Goal: Information Seeking & Learning: Learn about a topic

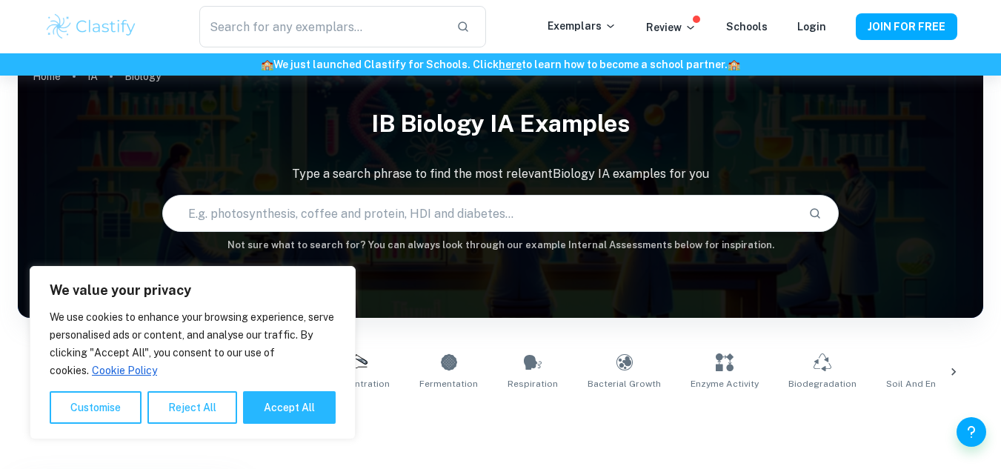
scroll to position [385, 0]
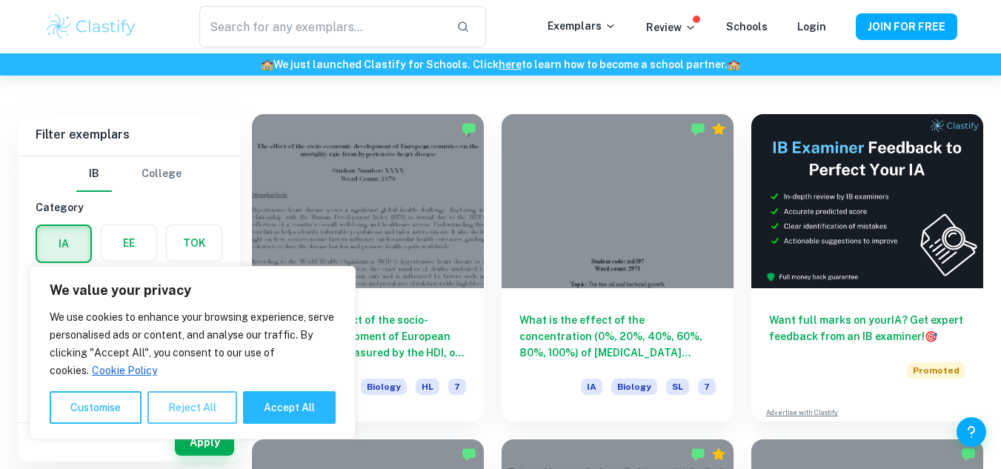
click at [193, 418] on button "Reject All" at bounding box center [192, 407] width 90 height 33
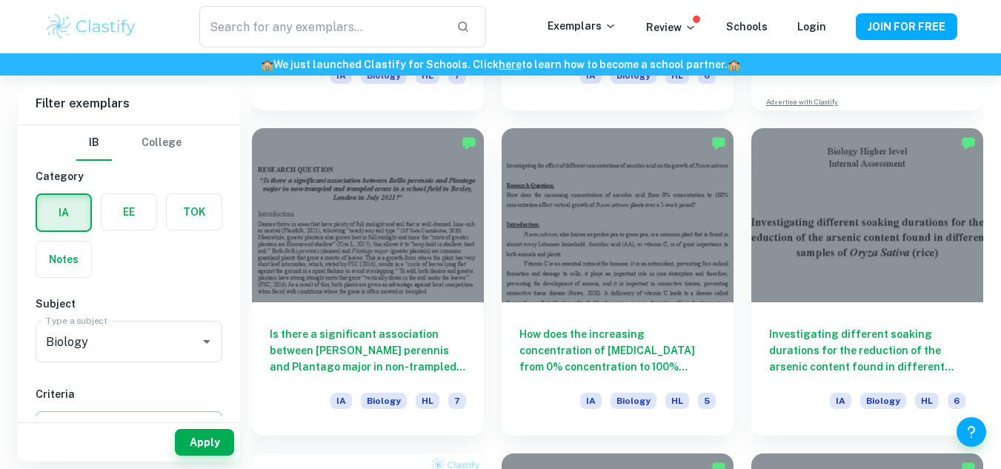
scroll to position [11123, 0]
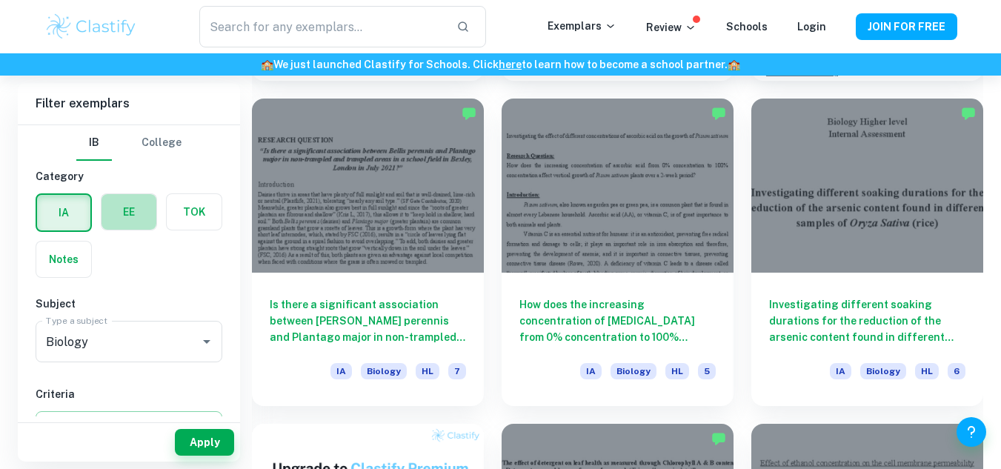
click at [127, 218] on label "button" at bounding box center [128, 212] width 55 height 36
click at [0, 0] on input "radio" at bounding box center [0, 0] width 0 height 0
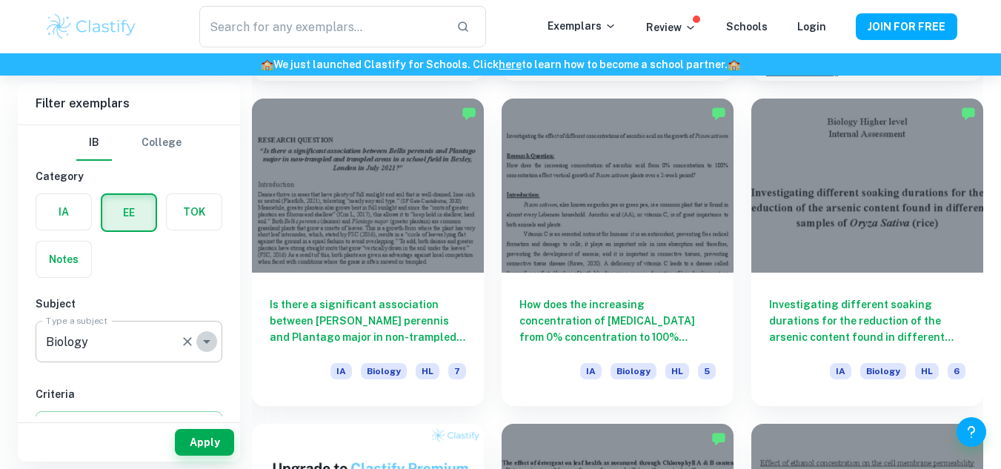
click at [204, 340] on icon "Open" at bounding box center [206, 342] width 7 height 4
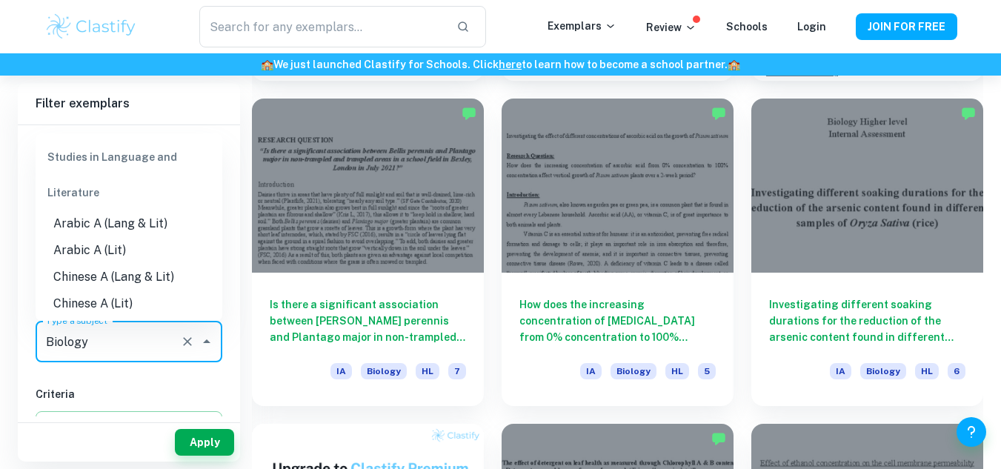
scroll to position [1578, 0]
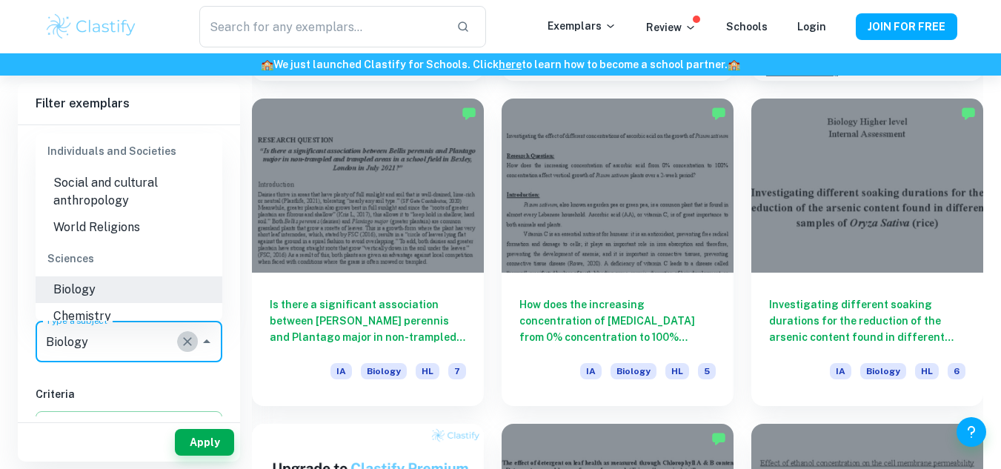
click at [184, 346] on icon "Clear" at bounding box center [187, 341] width 15 height 15
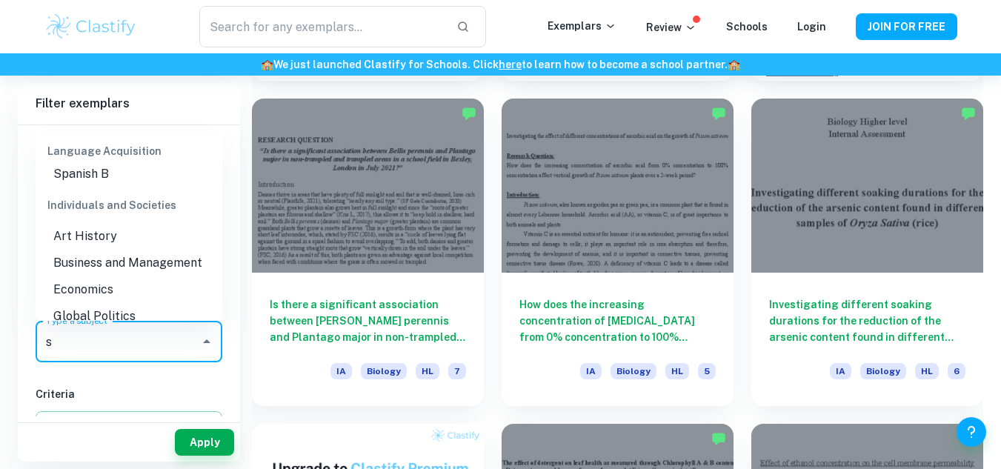
scroll to position [0, 0]
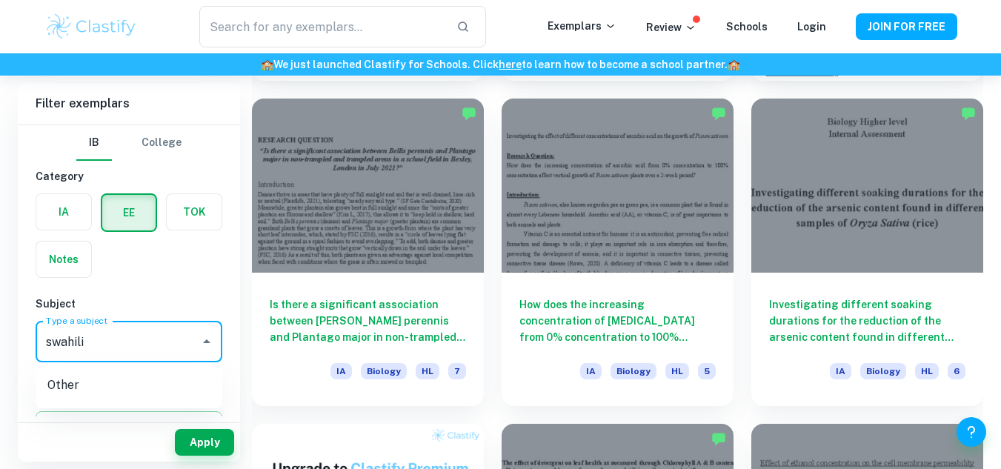
type input "swahili"
click at [201, 447] on button "Apply" at bounding box center [204, 442] width 59 height 27
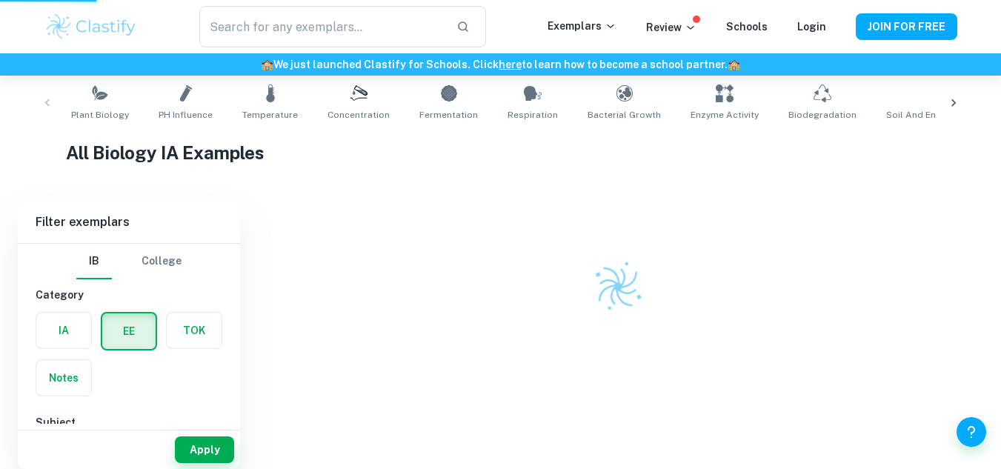
scroll to position [275, 0]
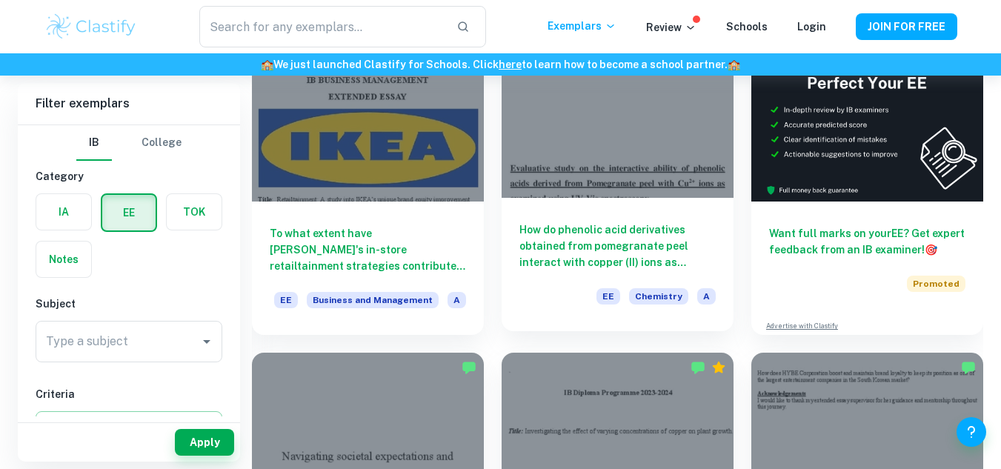
scroll to position [178, 0]
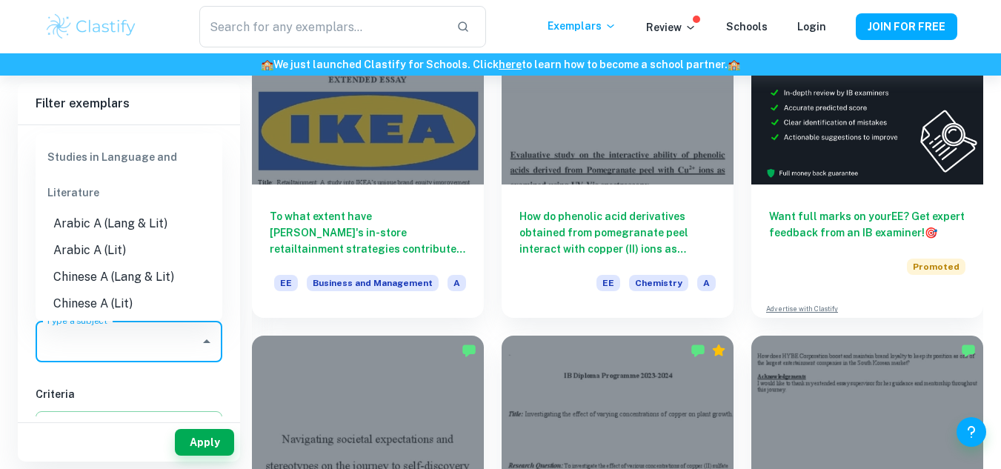
click at [156, 342] on input "Type a subject" at bounding box center [117, 341] width 151 height 28
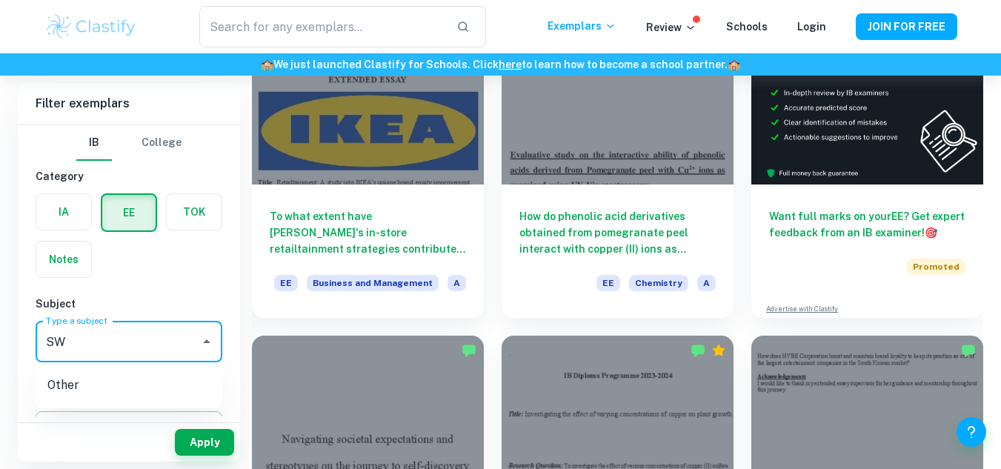
type input "S"
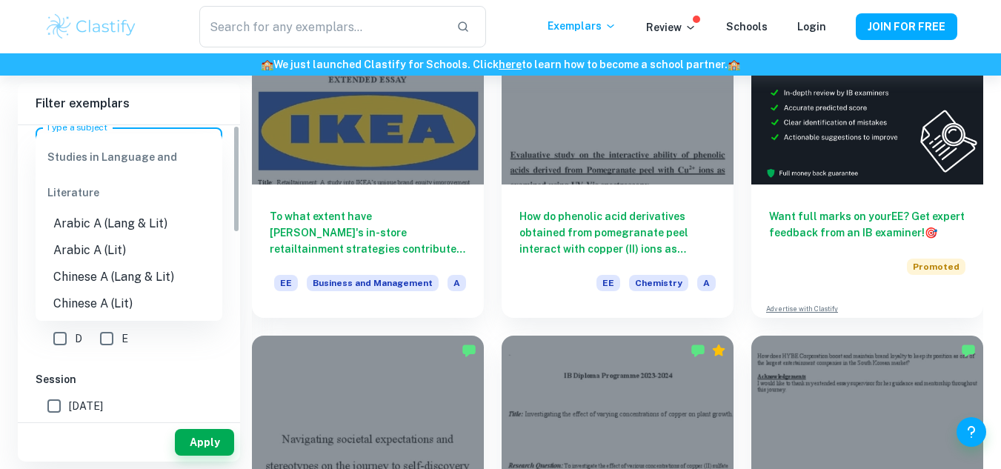
scroll to position [0, 0]
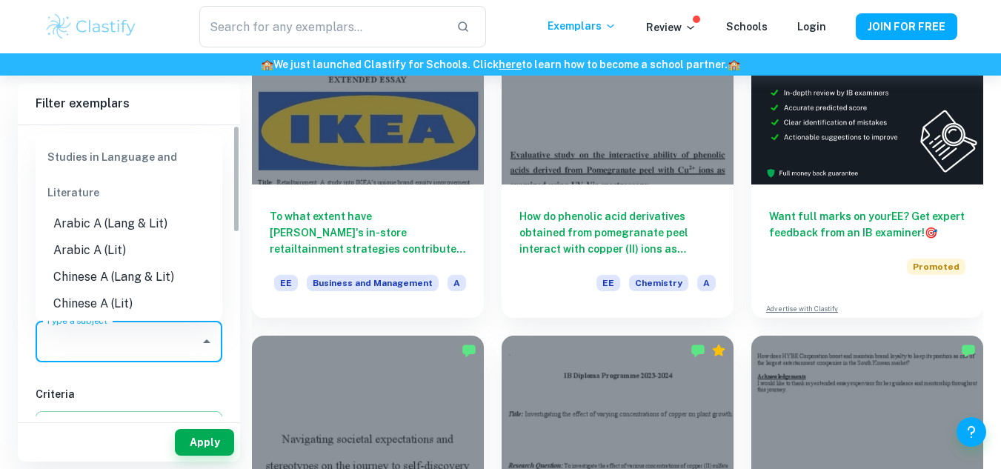
drag, startPoint x: 233, startPoint y: 156, endPoint x: 230, endPoint y: 61, distance: 94.8
click at [128, 158] on div "Studies in Language and Literature" at bounding box center [129, 174] width 187 height 71
drag, startPoint x: 128, startPoint y: 158, endPoint x: 161, endPoint y: 164, distance: 33.8
click at [161, 164] on div "Studies in Language and Literature" at bounding box center [129, 174] width 187 height 71
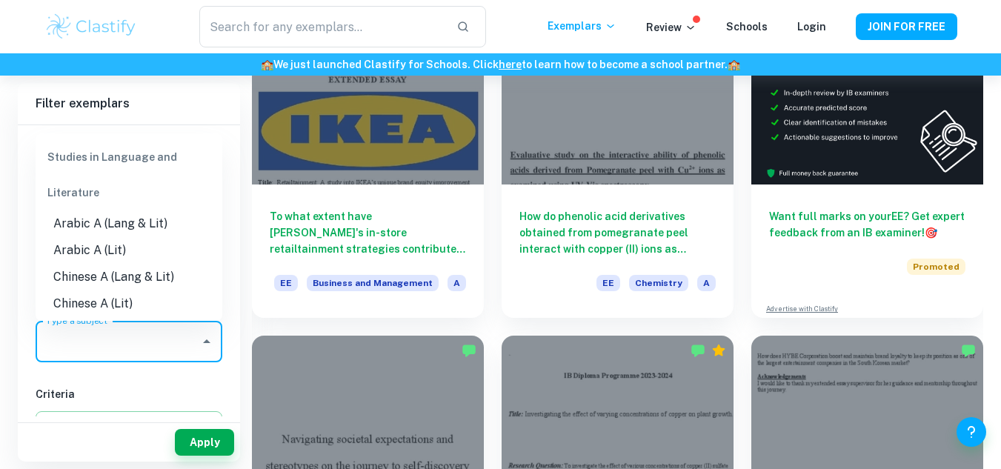
click at [70, 196] on div "Studies in Language and Literature" at bounding box center [129, 174] width 187 height 71
click at [203, 347] on icon "Close" at bounding box center [207, 342] width 18 height 18
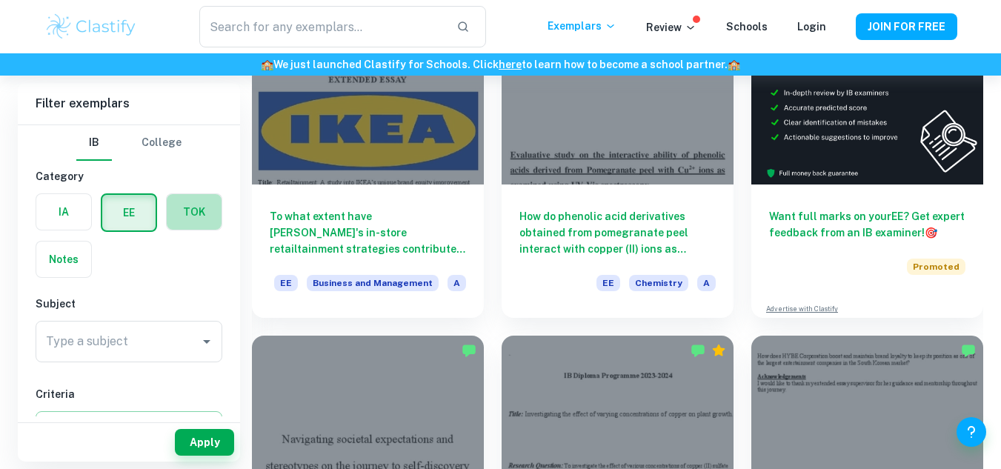
click at [190, 209] on label "button" at bounding box center [194, 212] width 55 height 36
click at [0, 0] on input "radio" at bounding box center [0, 0] width 0 height 0
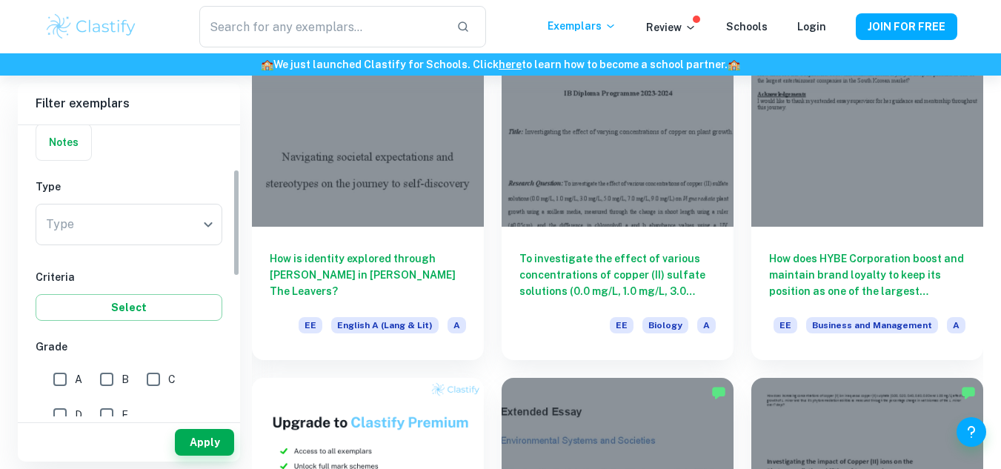
scroll to position [118, 0]
